Goal: Check status: Check status

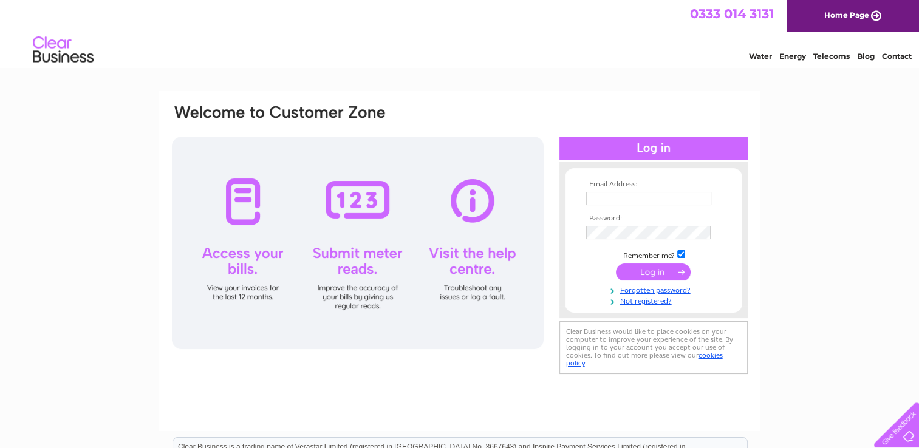
type input "isobelflorencebridal@gmail.com"
click at [657, 266] on input "submit" at bounding box center [653, 272] width 75 height 17
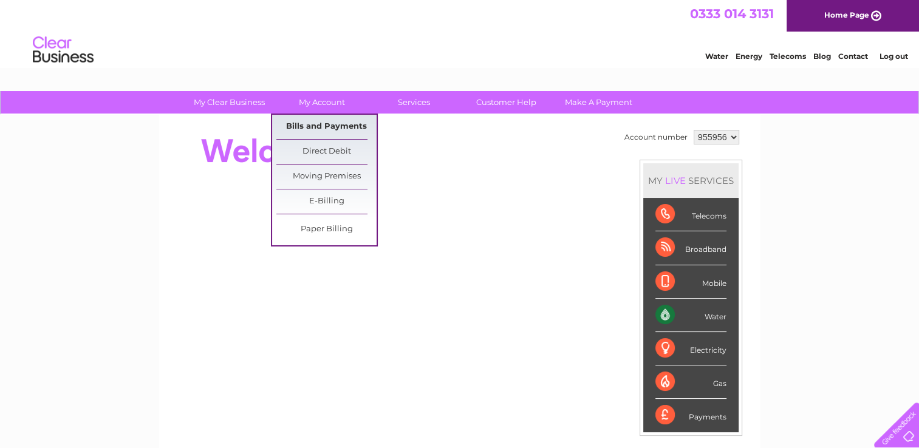
click at [328, 124] on link "Bills and Payments" at bounding box center [326, 127] width 100 height 24
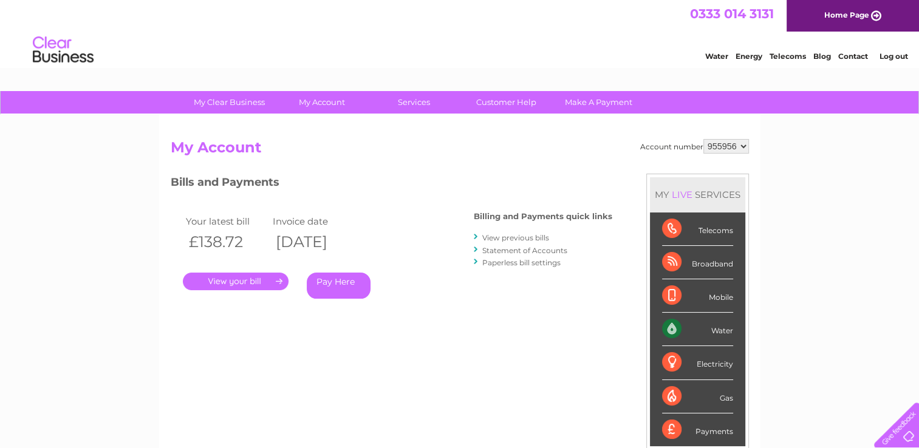
click at [241, 284] on link "." at bounding box center [236, 282] width 106 height 18
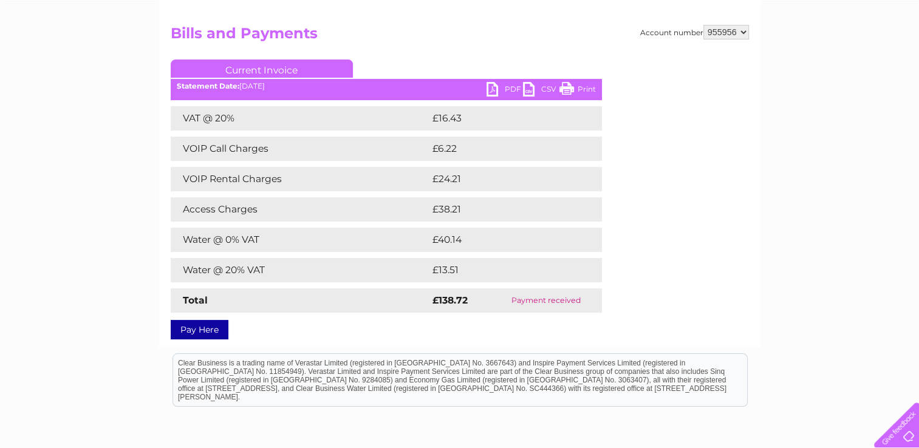
scroll to position [122, 0]
